Goal: Book appointment/travel/reservation

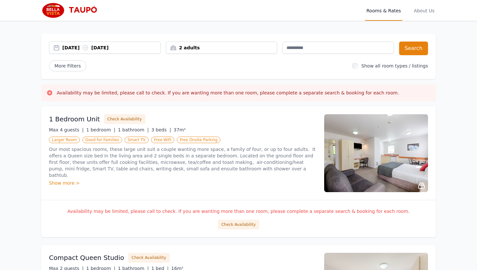
click at [124, 47] on div "[DATE] [DATE]" at bounding box center [111, 47] width 98 height 6
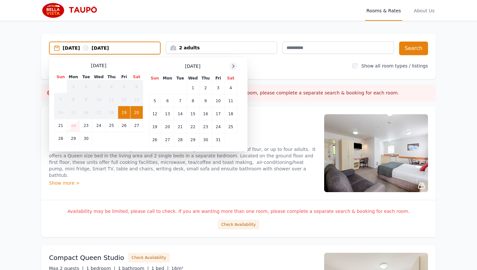
click at [234, 65] on icon at bounding box center [233, 66] width 5 height 5
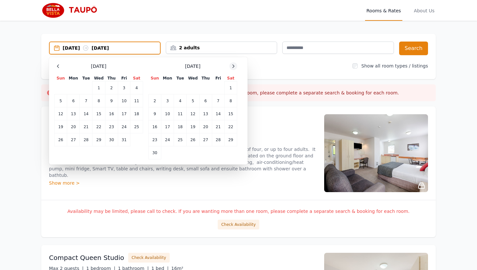
click at [234, 65] on icon at bounding box center [233, 66] width 5 height 5
click at [232, 127] on td "27" at bounding box center [230, 126] width 13 height 13
click at [168, 139] on td "29" at bounding box center [167, 139] width 13 height 13
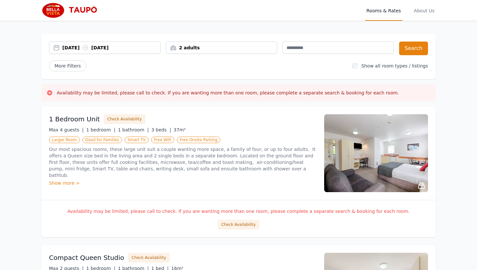
click at [270, 46] on div "2 adults" at bounding box center [221, 47] width 111 height 6
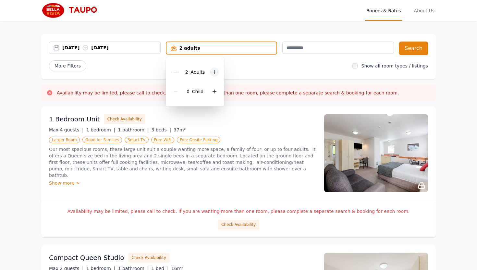
click at [215, 72] on icon at bounding box center [214, 71] width 5 height 5
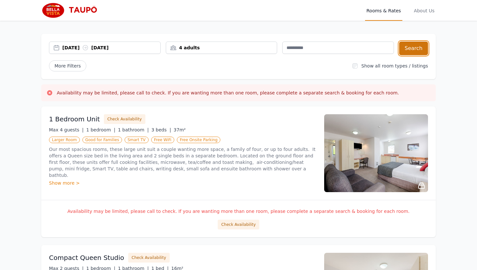
click at [408, 46] on button "Search" at bounding box center [413, 49] width 29 height 14
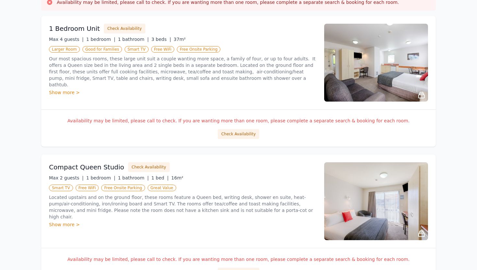
scroll to position [91, 0]
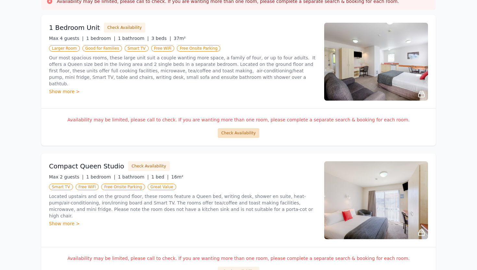
click at [246, 133] on button "Check Availability" at bounding box center [239, 133] width 42 height 10
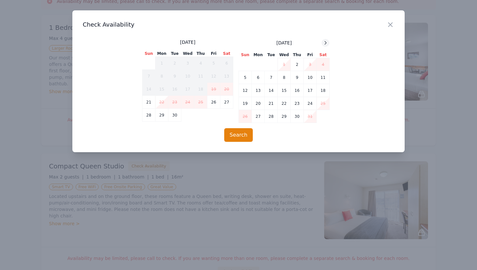
click at [327, 41] on icon at bounding box center [325, 42] width 5 height 5
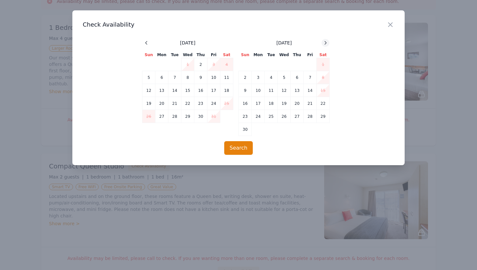
click at [327, 41] on icon at bounding box center [325, 42] width 5 height 5
click at [321, 100] on td "27" at bounding box center [323, 103] width 13 height 13
click at [259, 115] on td "29" at bounding box center [258, 116] width 13 height 13
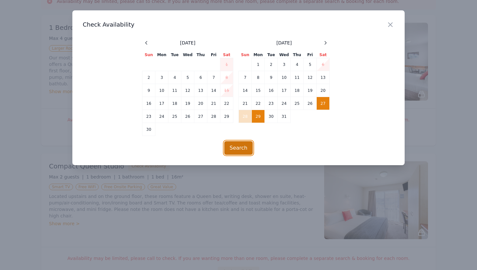
click at [241, 145] on button "Search" at bounding box center [238, 148] width 29 height 14
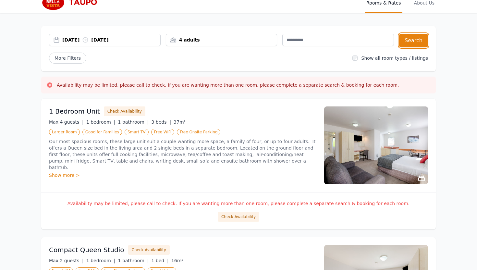
scroll to position [7, 0]
click at [73, 172] on div "Show more >" at bounding box center [182, 175] width 267 height 6
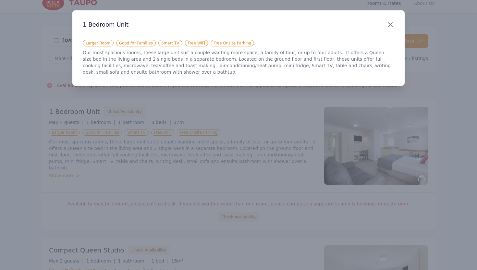
click at [392, 23] on icon "button" at bounding box center [390, 25] width 4 height 4
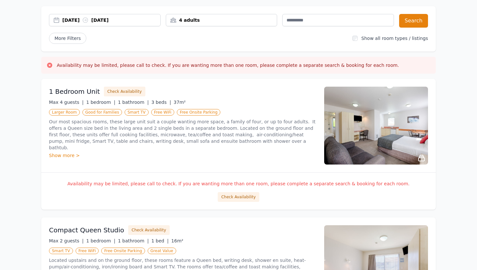
scroll to position [27, 0]
click at [129, 94] on button "Check Availability" at bounding box center [125, 92] width 42 height 10
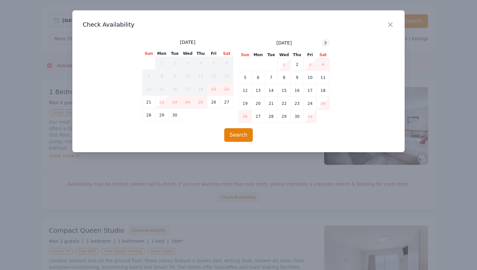
click at [326, 39] on div at bounding box center [325, 43] width 8 height 8
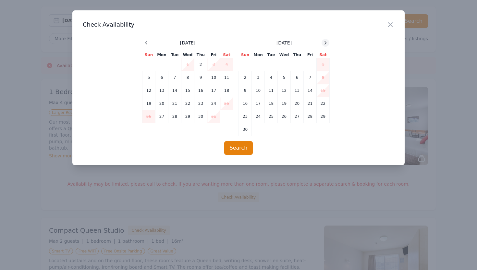
click at [326, 39] on div at bounding box center [325, 43] width 8 height 8
click at [322, 103] on td "27" at bounding box center [323, 103] width 13 height 13
click at [260, 117] on td "29" at bounding box center [258, 116] width 13 height 13
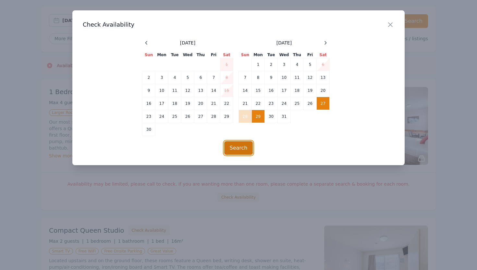
click at [238, 147] on button "Search" at bounding box center [238, 148] width 29 height 14
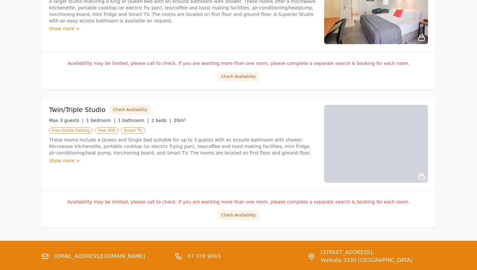
scroll to position [472, 0]
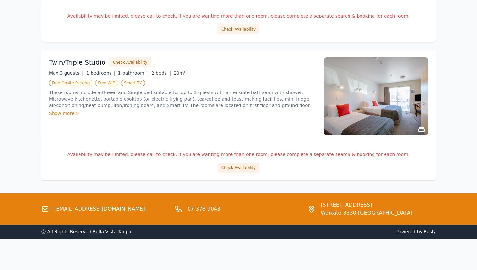
click at [86, 209] on link "[EMAIL_ADDRESS][DOMAIN_NAME]" at bounding box center [99, 209] width 91 height 8
click at [89, 207] on link "[EMAIL_ADDRESS][DOMAIN_NAME]" at bounding box center [99, 209] width 91 height 8
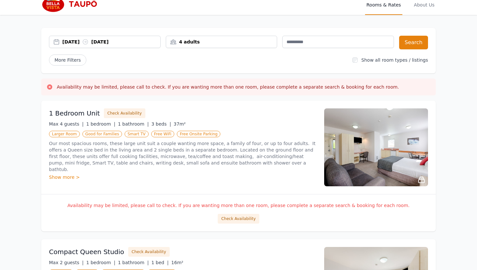
scroll to position [0, 0]
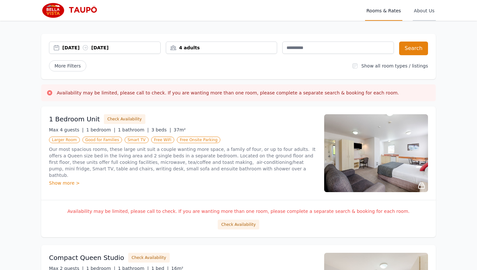
click at [428, 8] on span "About Us" at bounding box center [424, 10] width 23 height 21
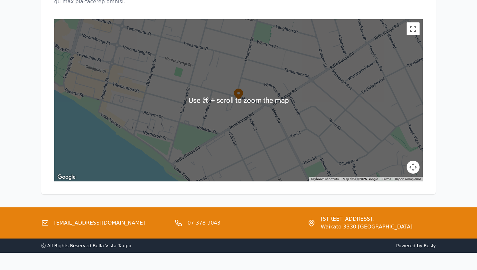
scroll to position [636, 0]
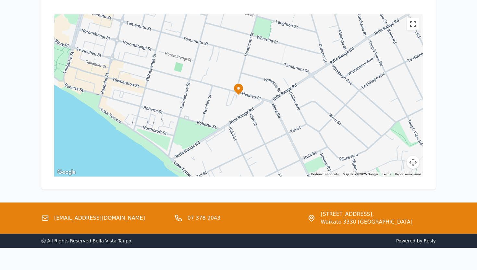
click at [97, 214] on link "[EMAIL_ADDRESS][DOMAIN_NAME]" at bounding box center [99, 218] width 91 height 8
click at [44, 216] on icon at bounding box center [45, 218] width 6 height 5
drag, startPoint x: 110, startPoint y: 208, endPoint x: 52, endPoint y: 208, distance: 57.4
click at [52, 210] on div "[EMAIL_ADDRESS][DOMAIN_NAME]" at bounding box center [105, 218] width 128 height 16
